Goal: Transaction & Acquisition: Purchase product/service

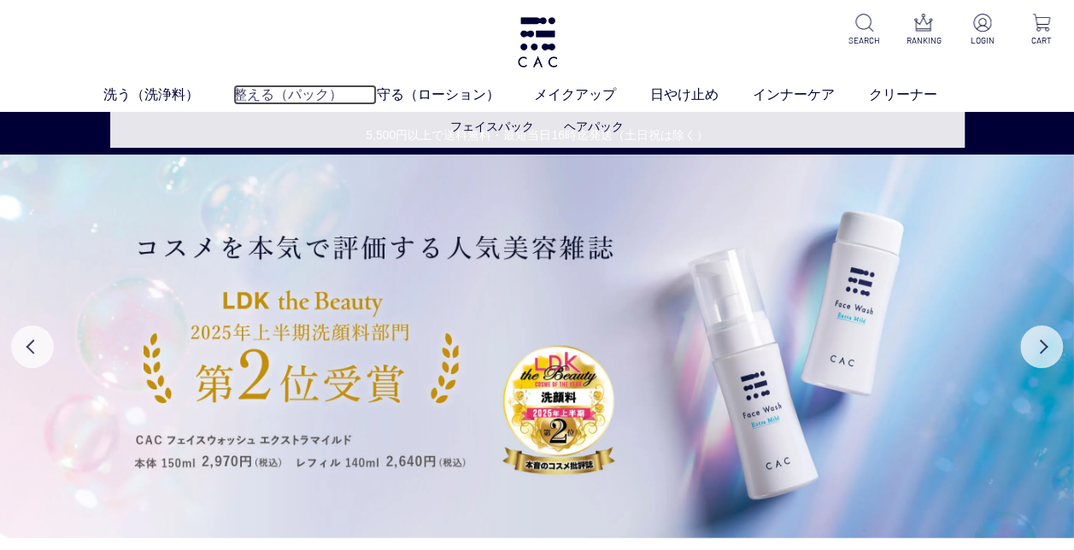
click at [268, 88] on link "整える（パック）" at bounding box center [305, 95] width 144 height 21
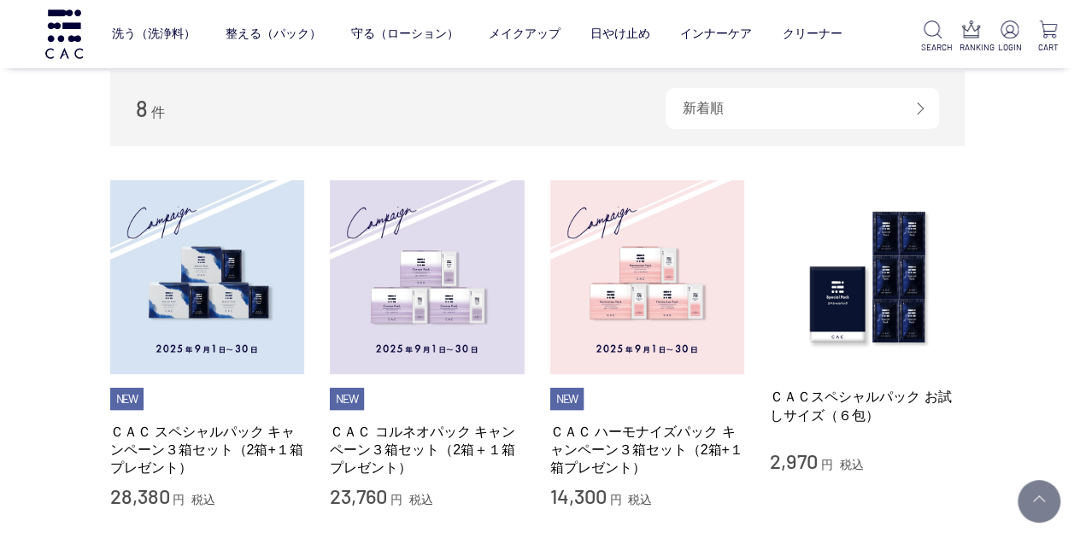
scroll to position [342, 0]
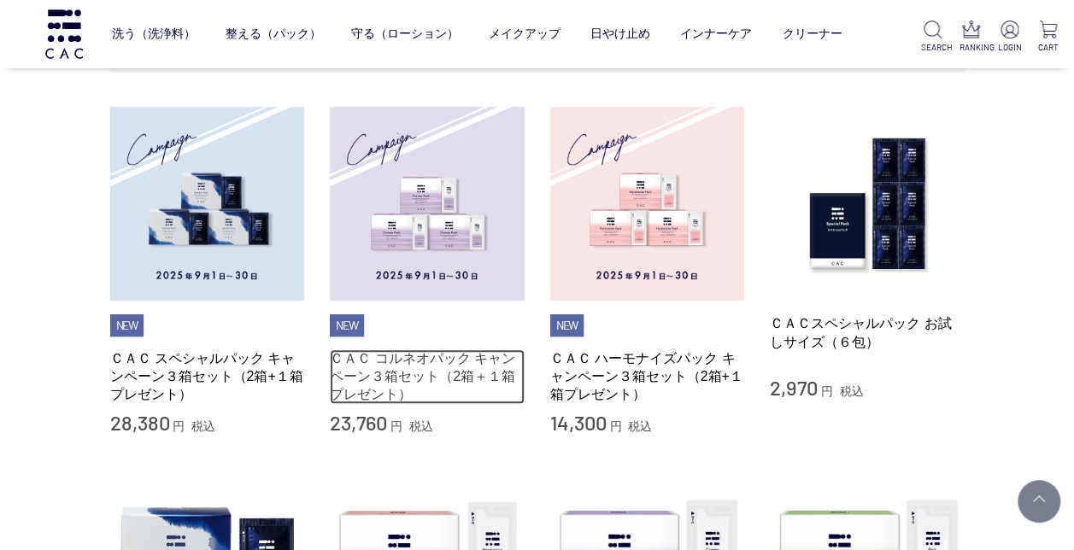
click at [349, 379] on link "ＣＡＣ コルネオパック キャンペーン３箱セット（2箱＋１箱プレゼント）" at bounding box center [427, 377] width 195 height 55
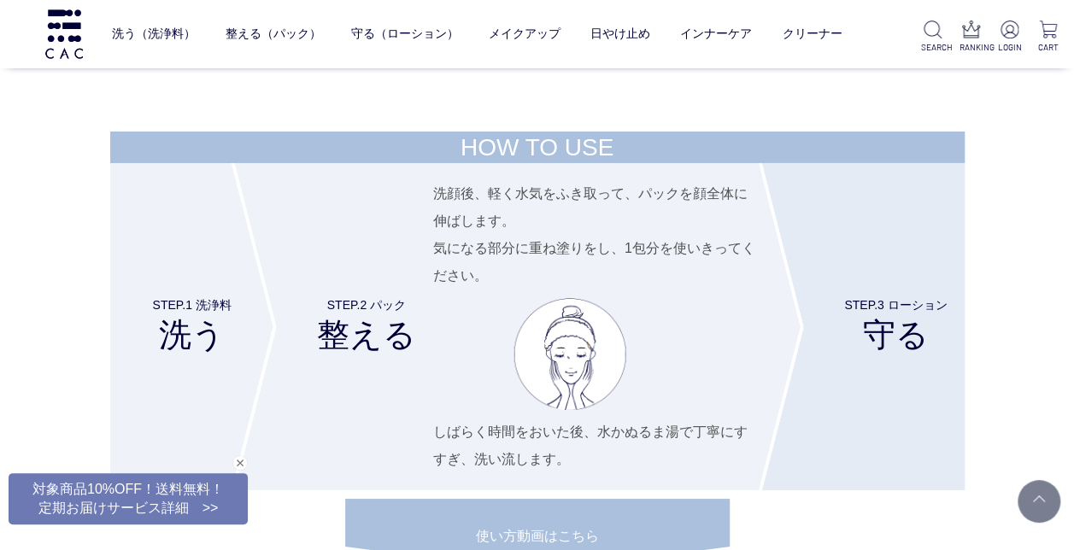
scroll to position [6326, 0]
